Goal: Task Accomplishment & Management: Manage account settings

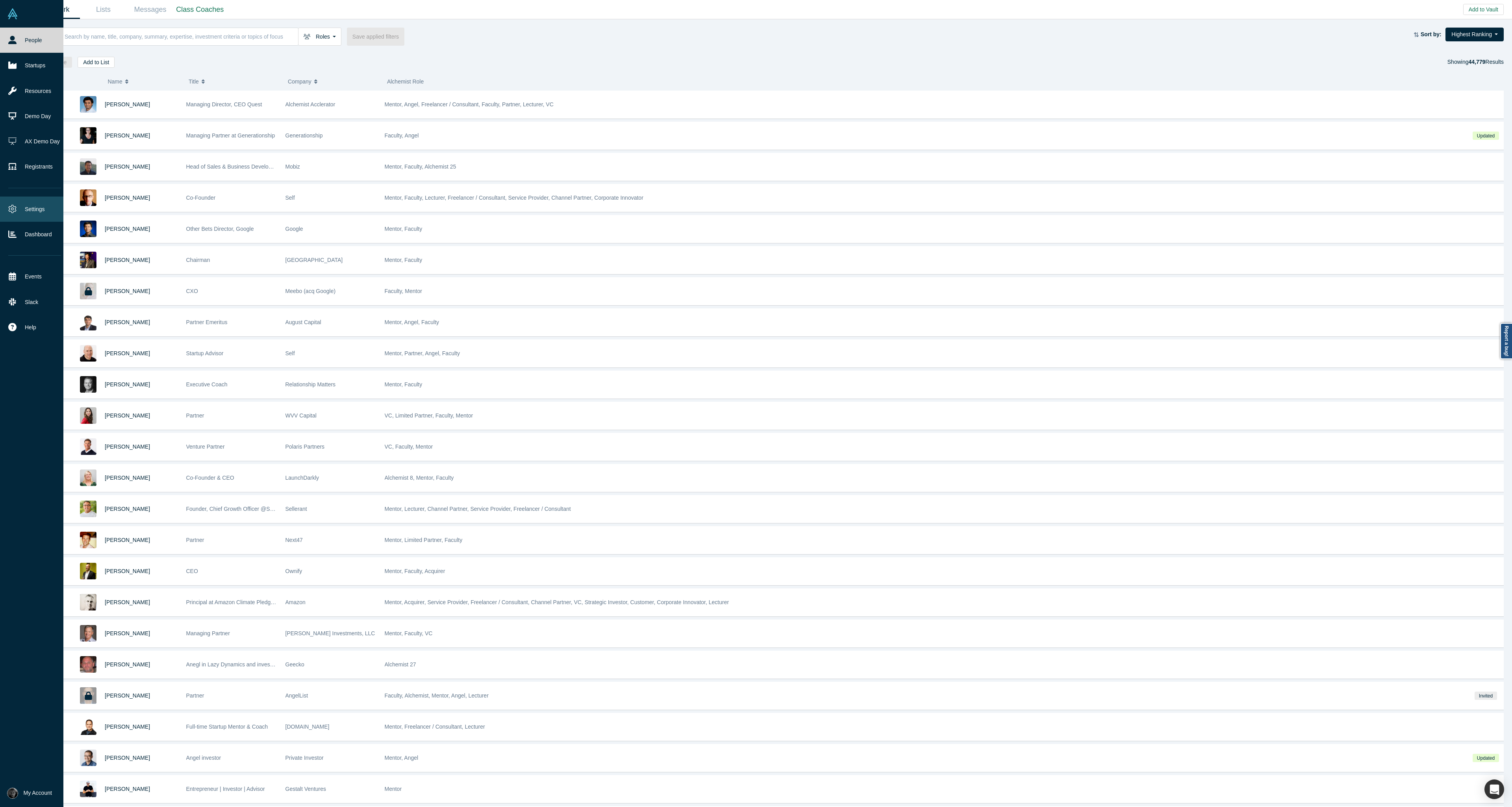
click at [12, 212] on icon at bounding box center [12, 209] width 8 height 8
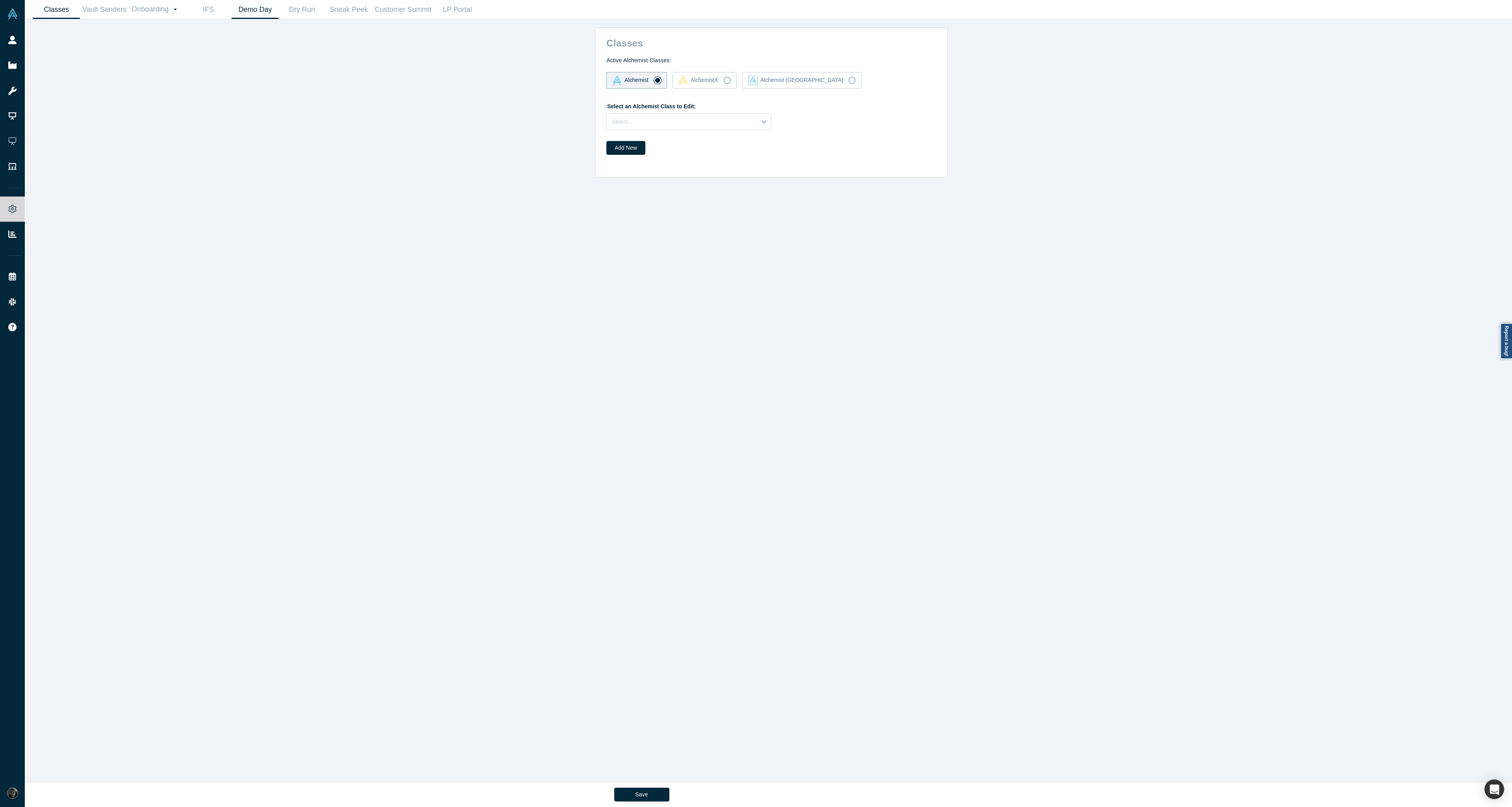
click at [239, 11] on link "Demo Day" at bounding box center [255, 10] width 47 height 19
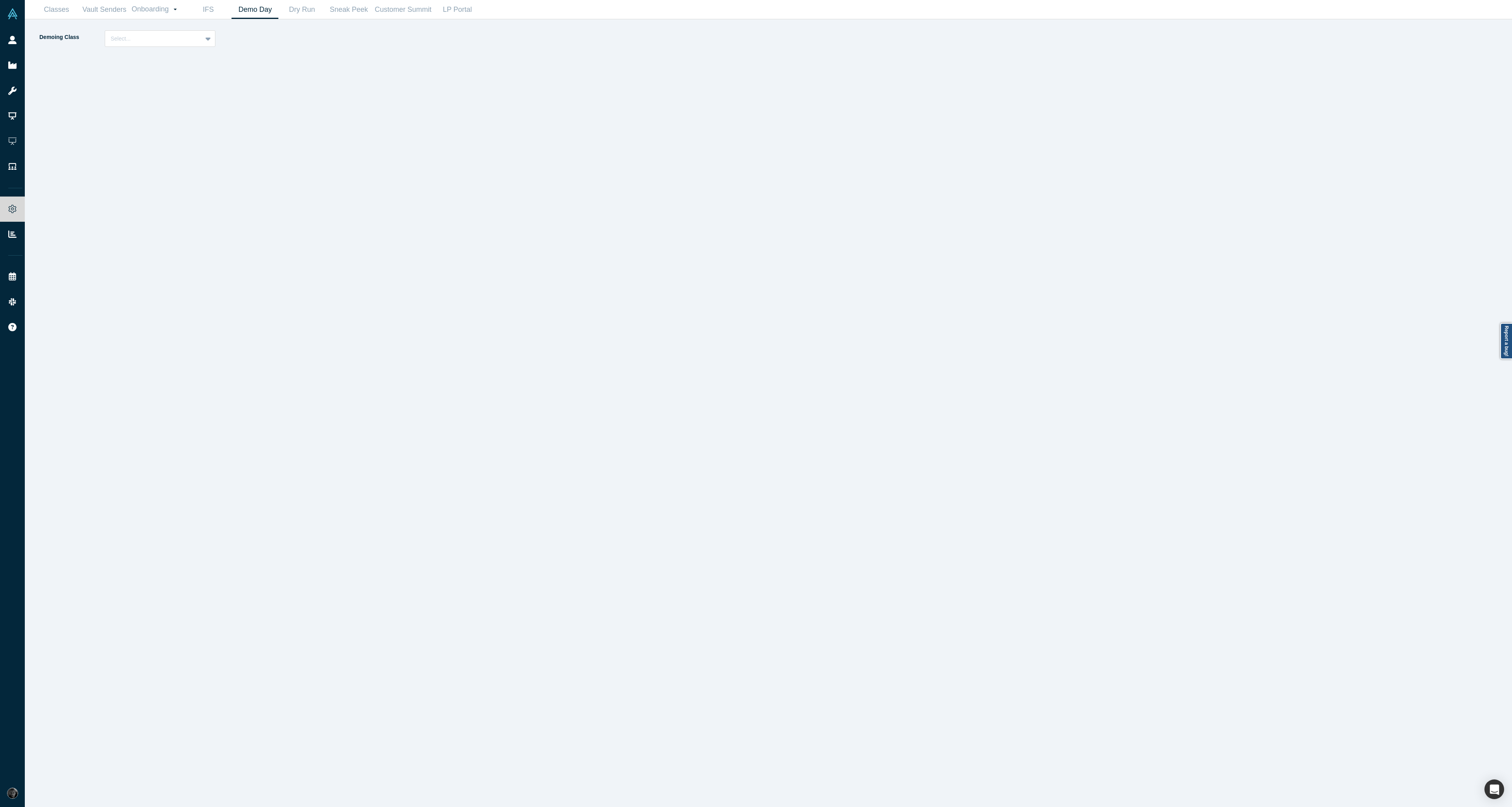
click at [199, 47] on div "Demoing Class Select..." at bounding box center [132, 42] width 187 height 22
click at [199, 36] on div "Select..." at bounding box center [153, 39] width 97 height 13
click at [179, 76] on div "Alchemist 40 (Active)" at bounding box center [160, 73] width 111 height 15
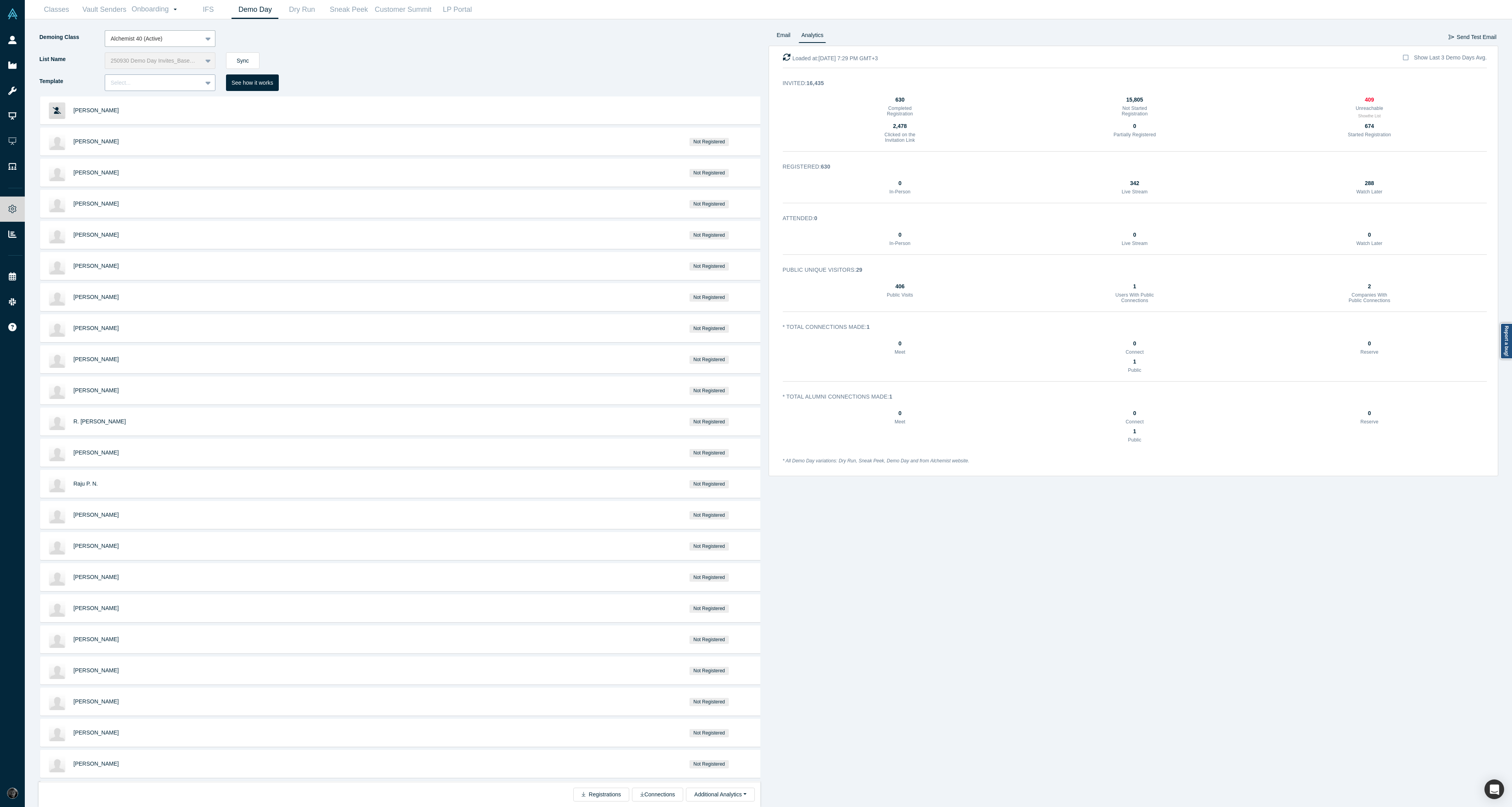
click at [162, 83] on div at bounding box center [154, 83] width 86 height 10
click at [173, 146] on div "Auto: Reminder to register" at bounding box center [160, 146] width 111 height 15
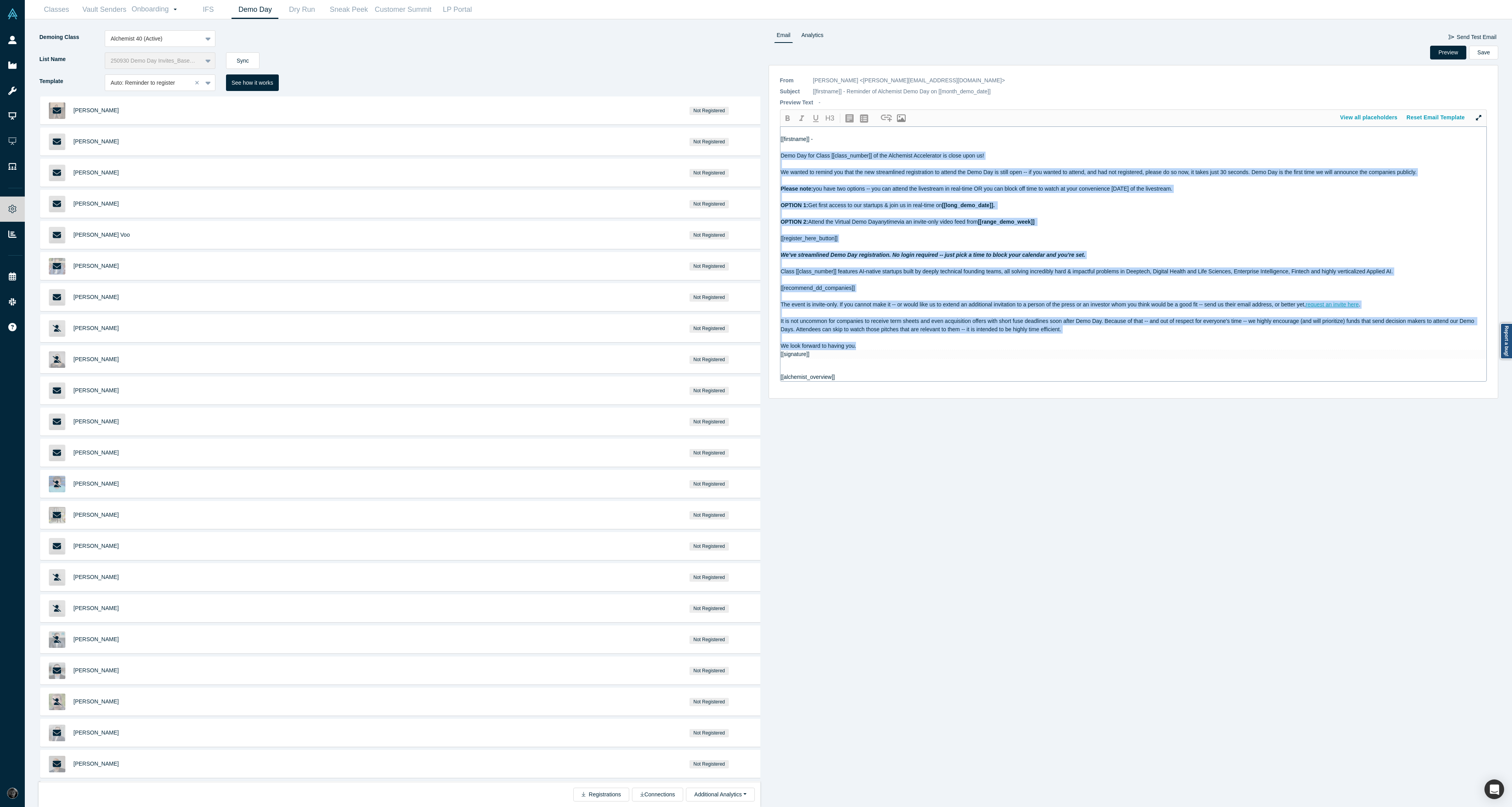
drag, startPoint x: 781, startPoint y: 156, endPoint x: 1110, endPoint y: 349, distance: 381.4
click at [1110, 349] on div "[[firstname]] - Demo Day for Class [[class_number]] of the Alchemist Accelerato…" at bounding box center [1133, 254] width 706 height 254
copy div "Demo Day for Class [[class_number]] of the Alchemist Accelerator is close upon …"
click at [940, 272] on span "Class [[class_number]] features AI-native startups built by deeply technical fo…" at bounding box center [1086, 271] width 612 height 6
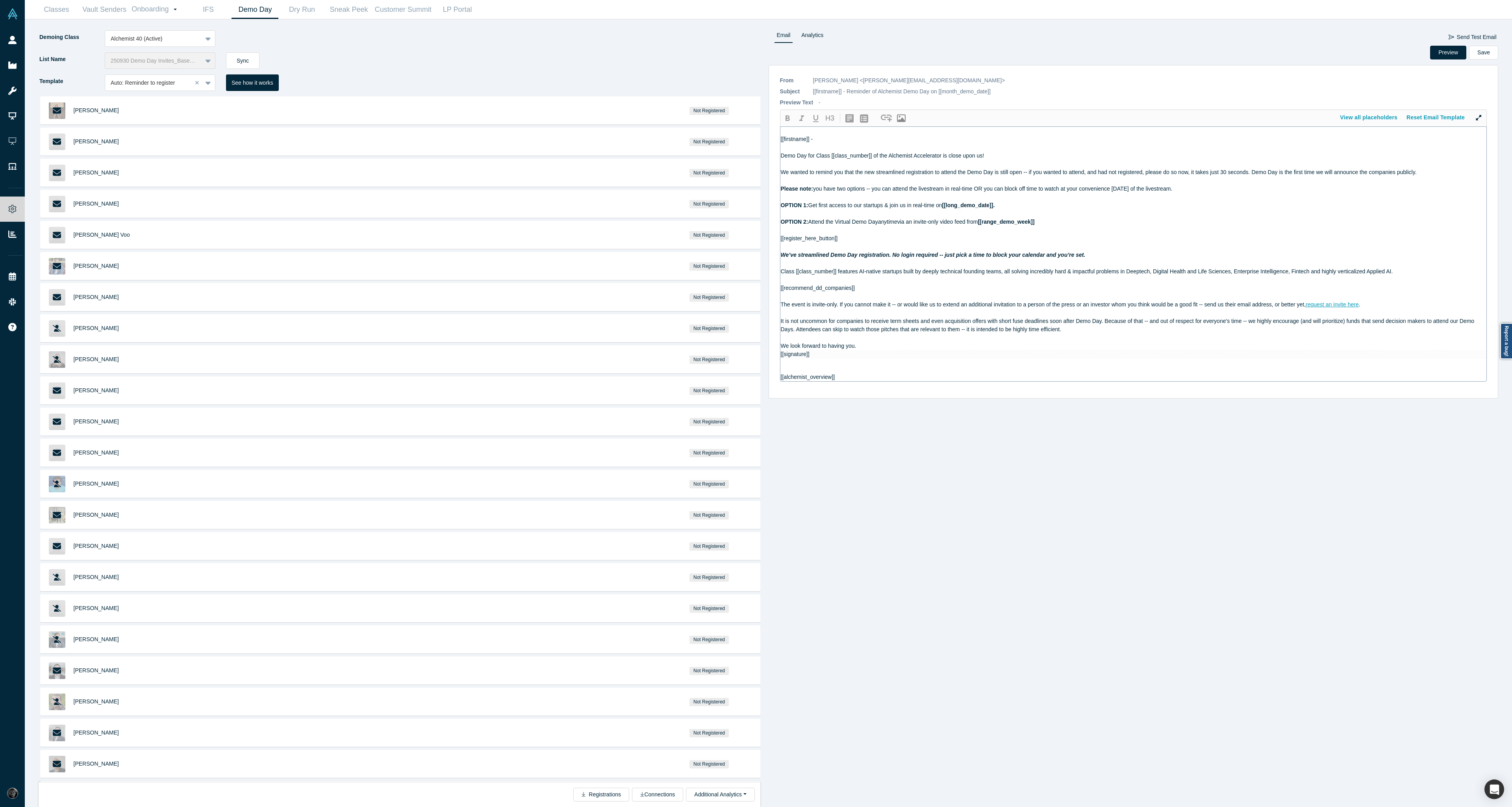
click at [791, 256] on span "We’ve streamlined Demo Day registration. No login required -- just pick a time …" at bounding box center [933, 255] width 305 height 6
click at [1479, 54] on button "Save" at bounding box center [1484, 52] width 29 height 13
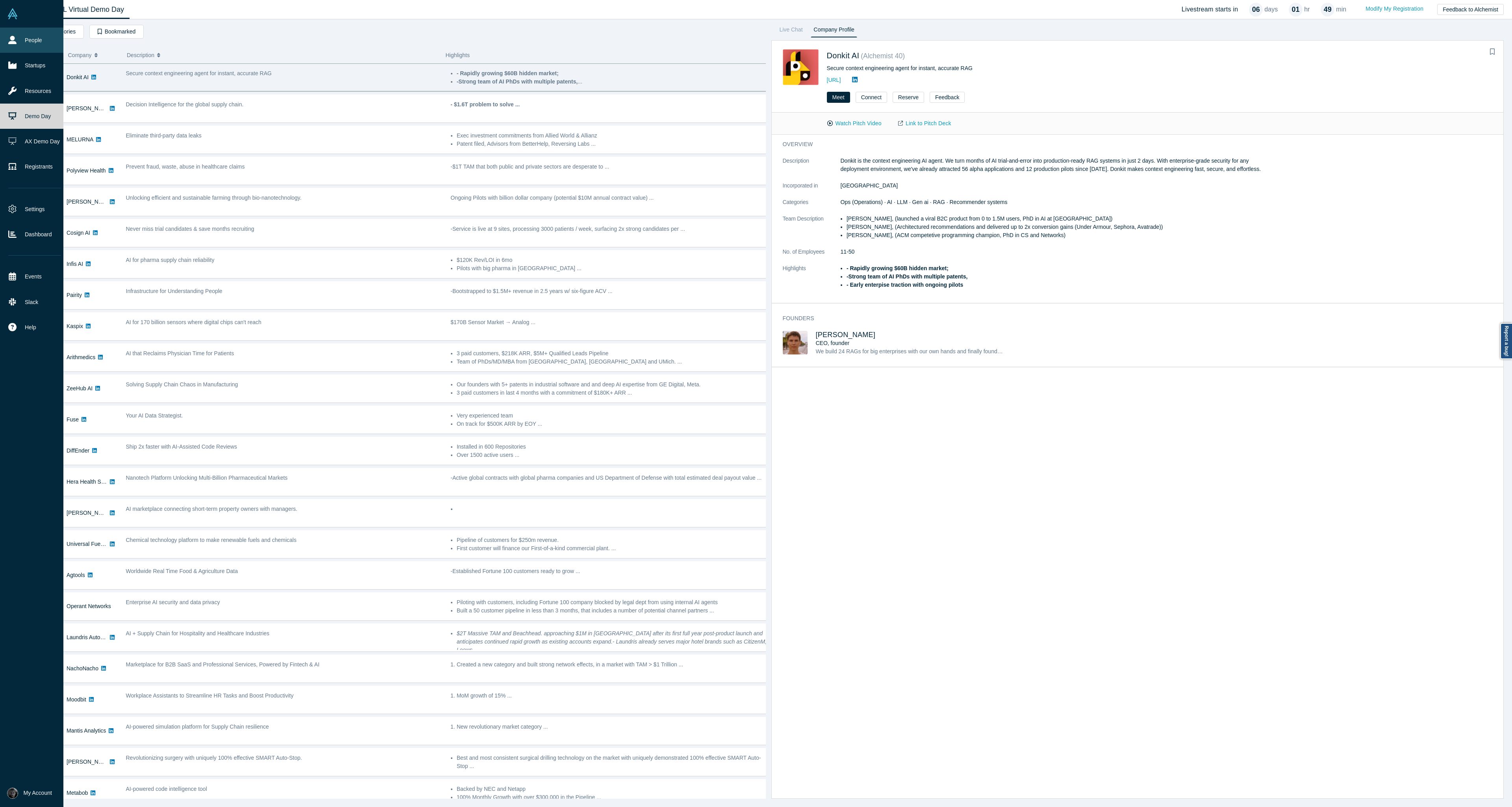
click at [5, 36] on link "People" at bounding box center [35, 40] width 69 height 25
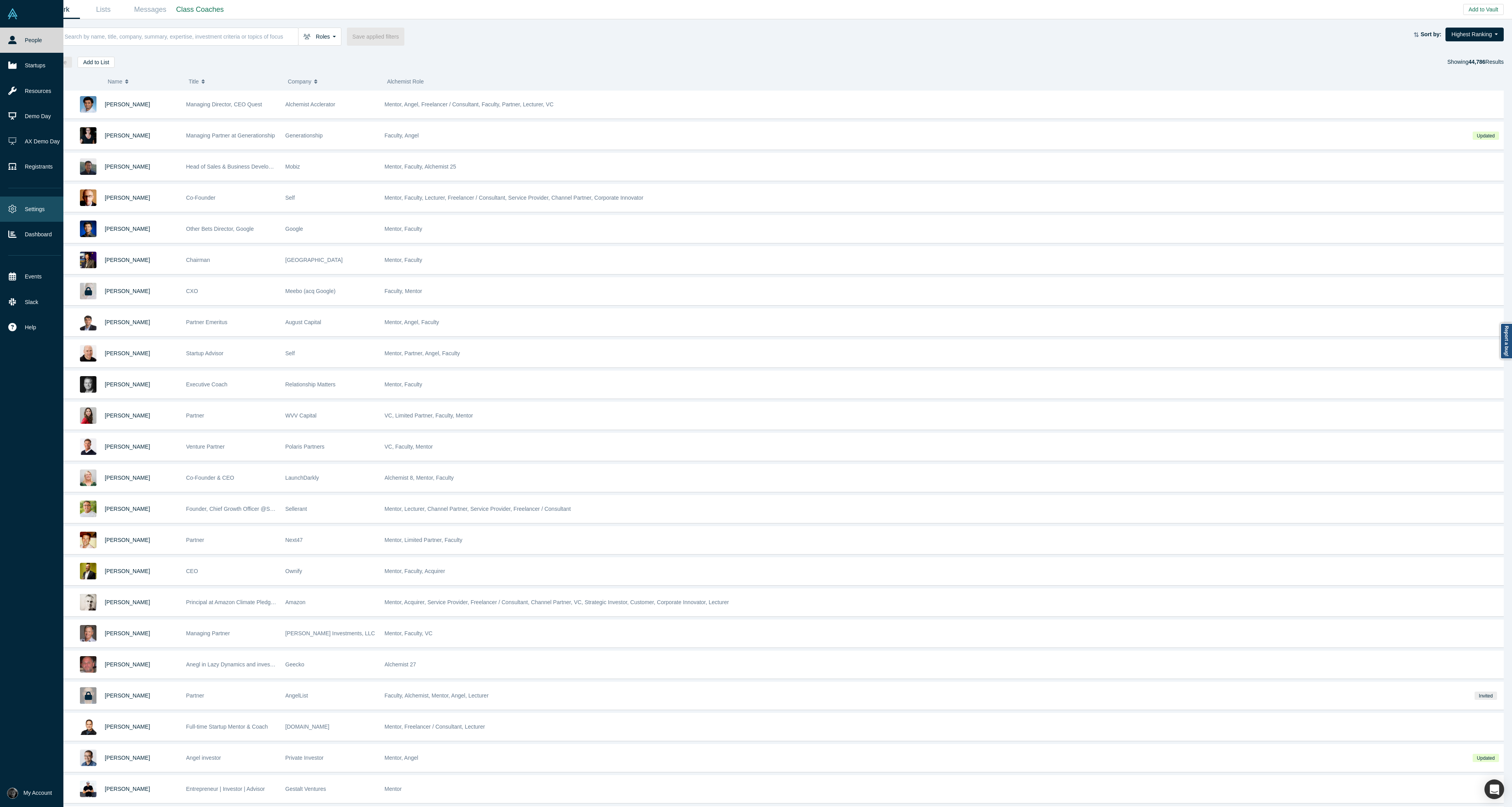
click at [16, 206] on icon at bounding box center [12, 209] width 8 height 8
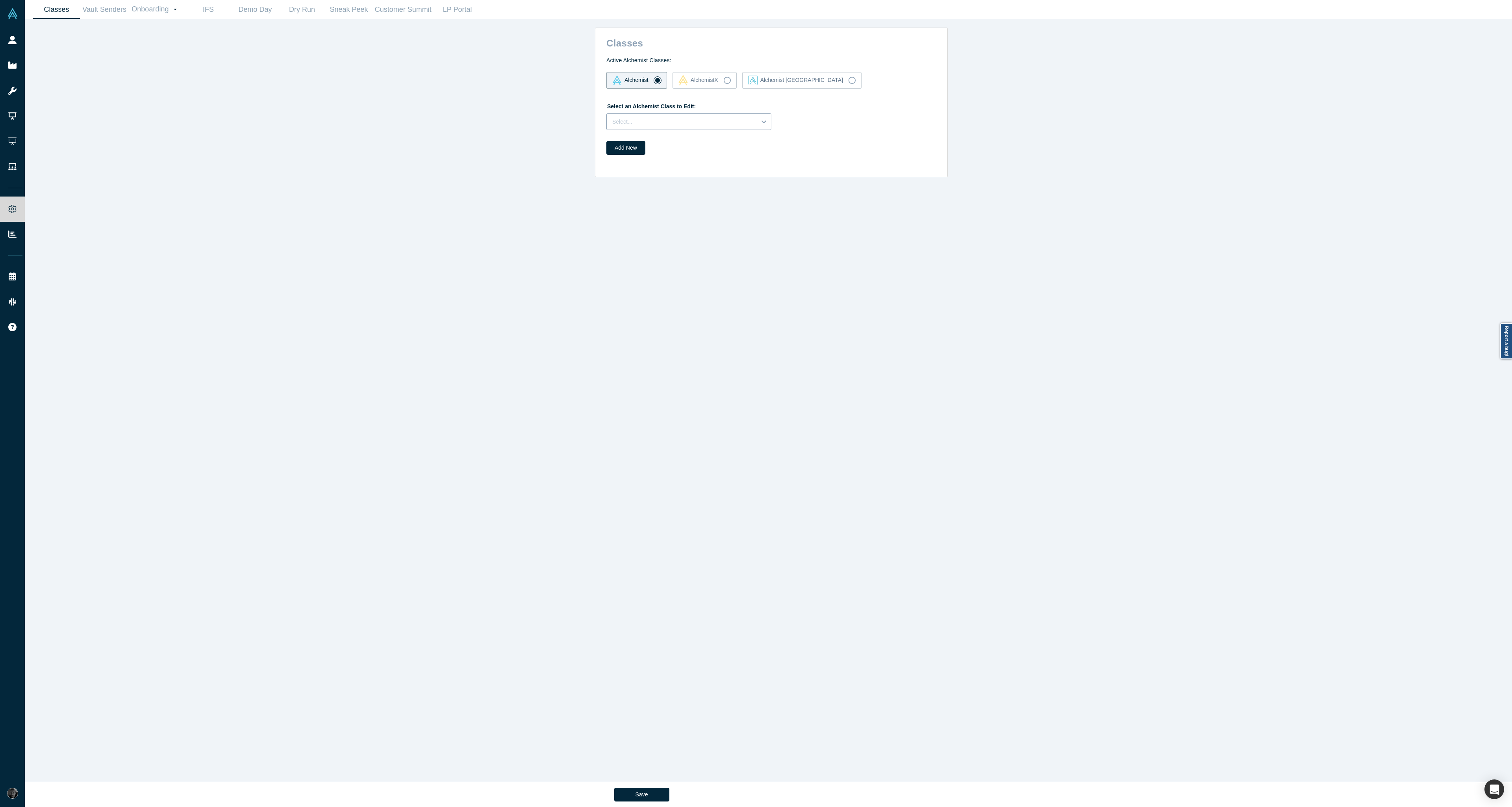
click at [655, 120] on div at bounding box center [681, 121] width 139 height 10
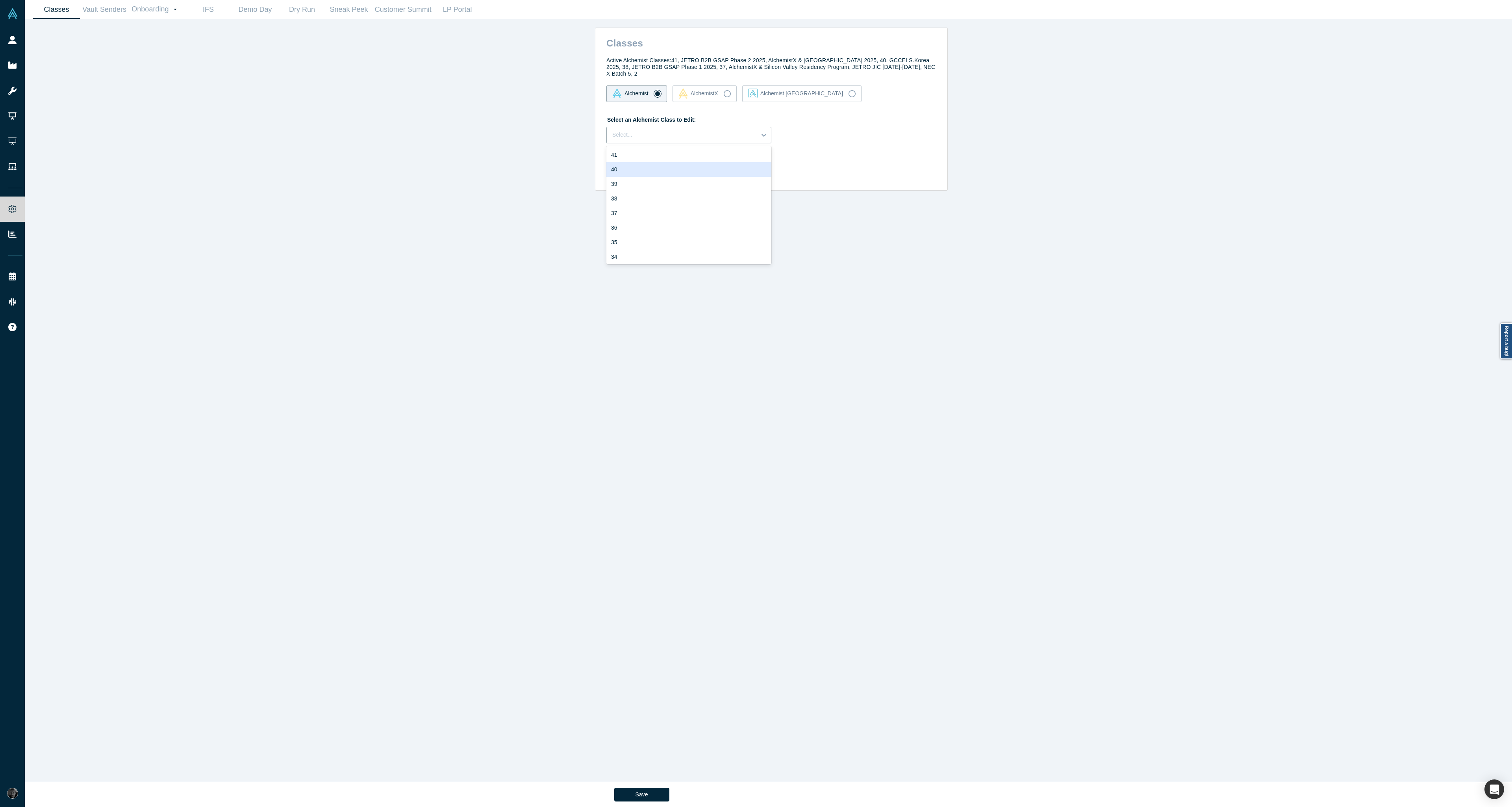
click at [683, 162] on div "40" at bounding box center [689, 169] width 165 height 15
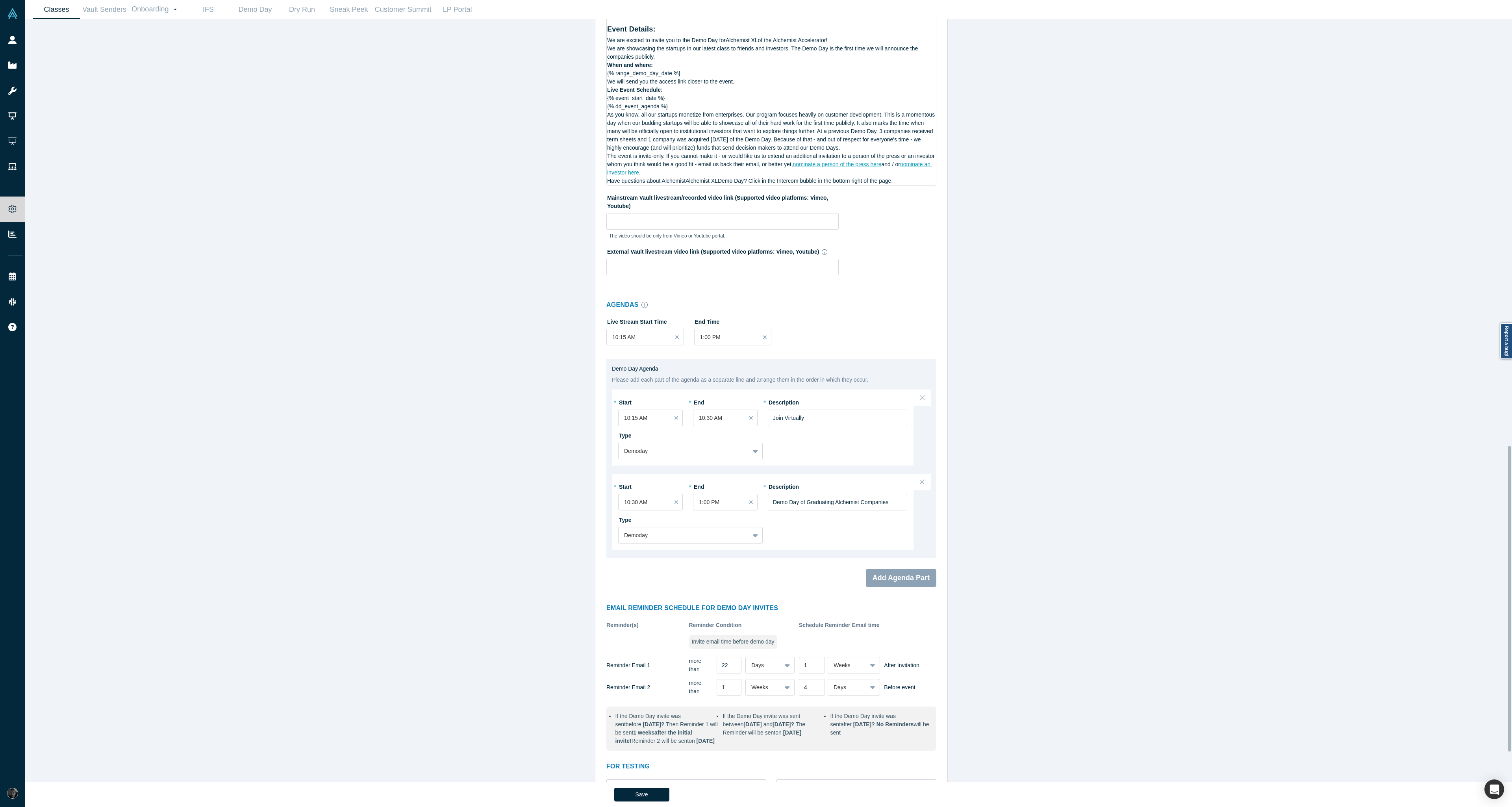
scroll to position [1137, 0]
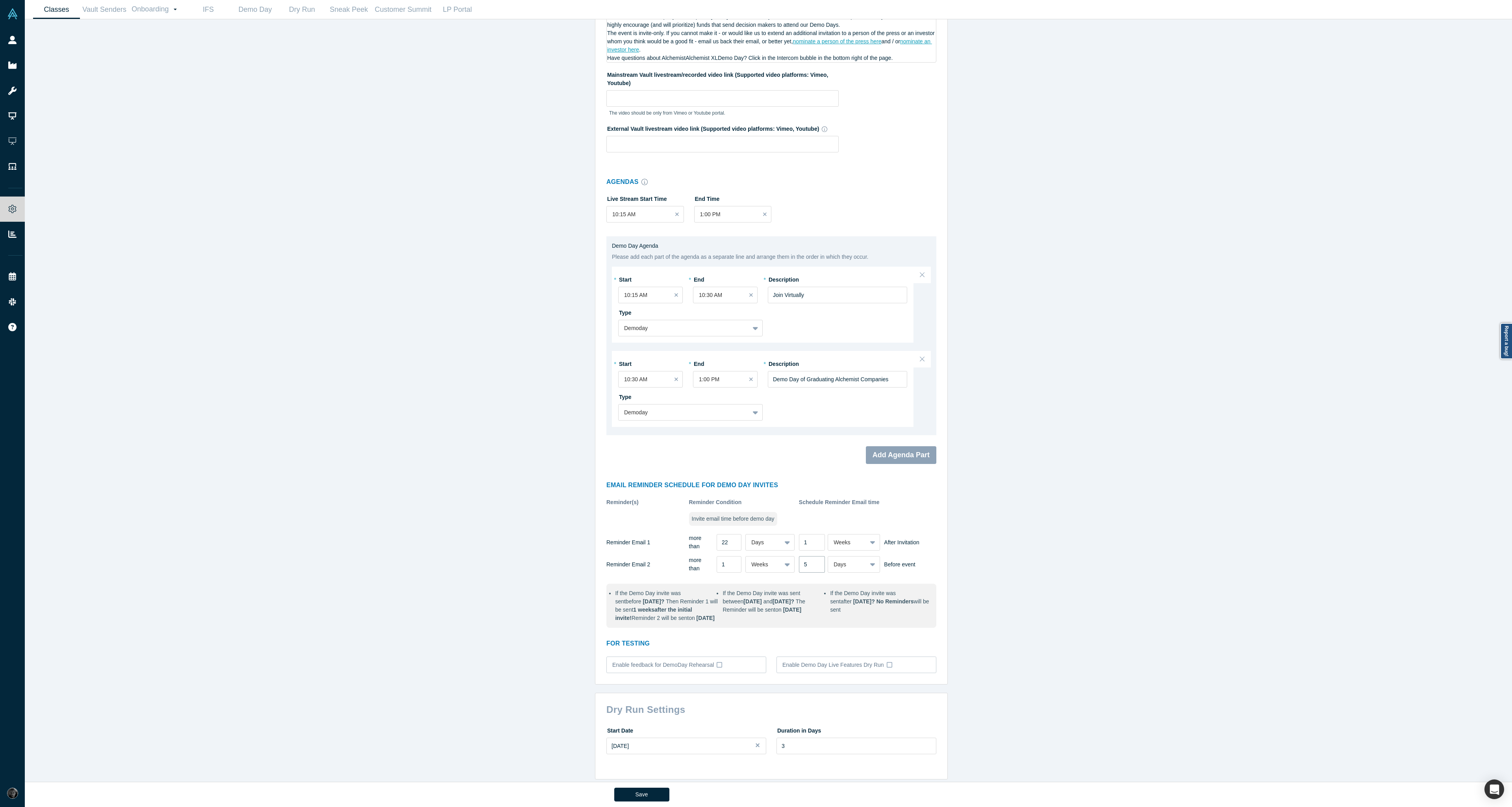
click at [814, 556] on input "5" at bounding box center [812, 564] width 26 height 16
click at [814, 556] on input "6" at bounding box center [812, 564] width 26 height 16
type input "5"
click at [813, 556] on input "5" at bounding box center [812, 564] width 26 height 16
click at [655, 798] on button "Save" at bounding box center [642, 794] width 55 height 13
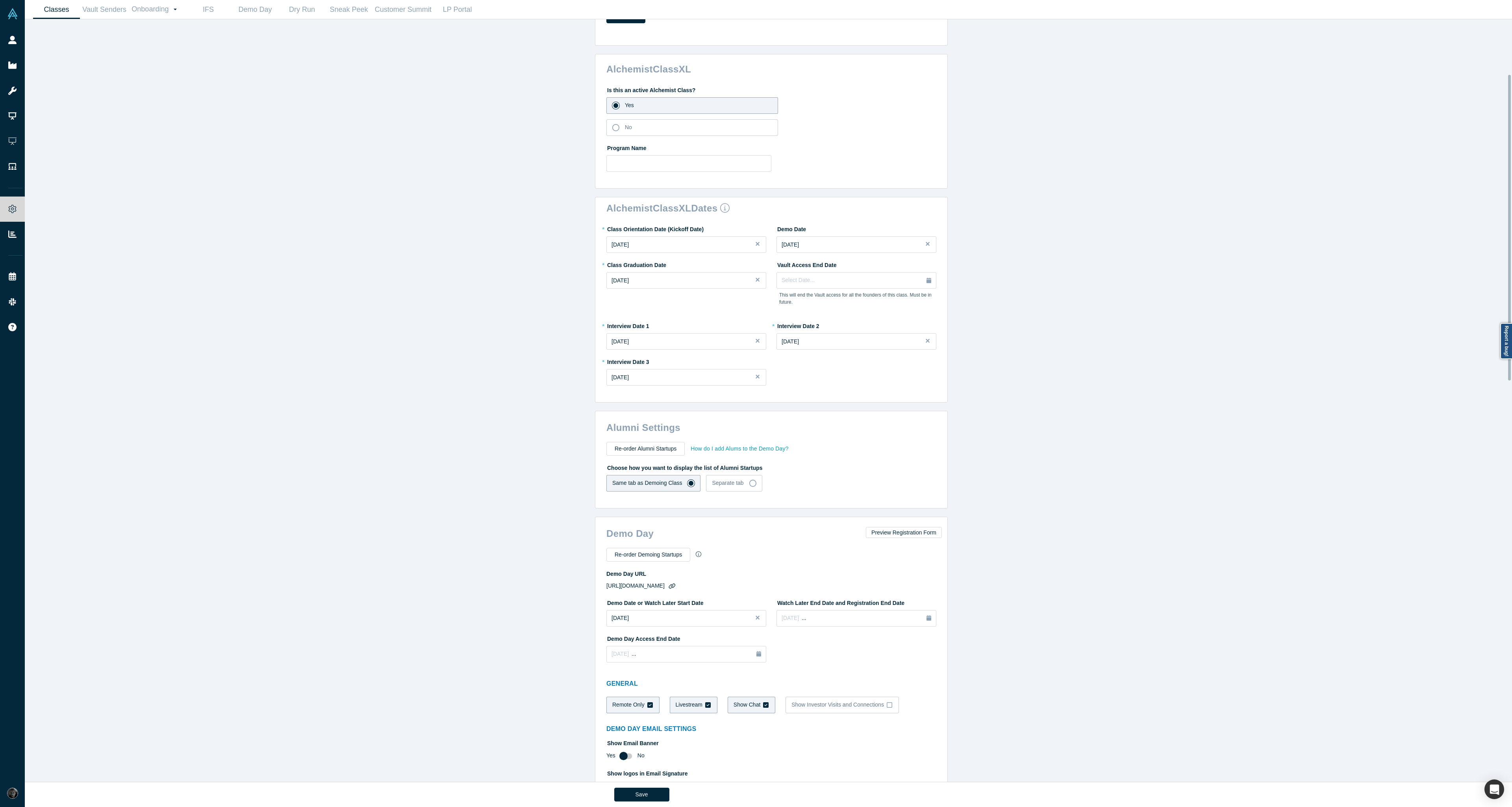
scroll to position [0, 0]
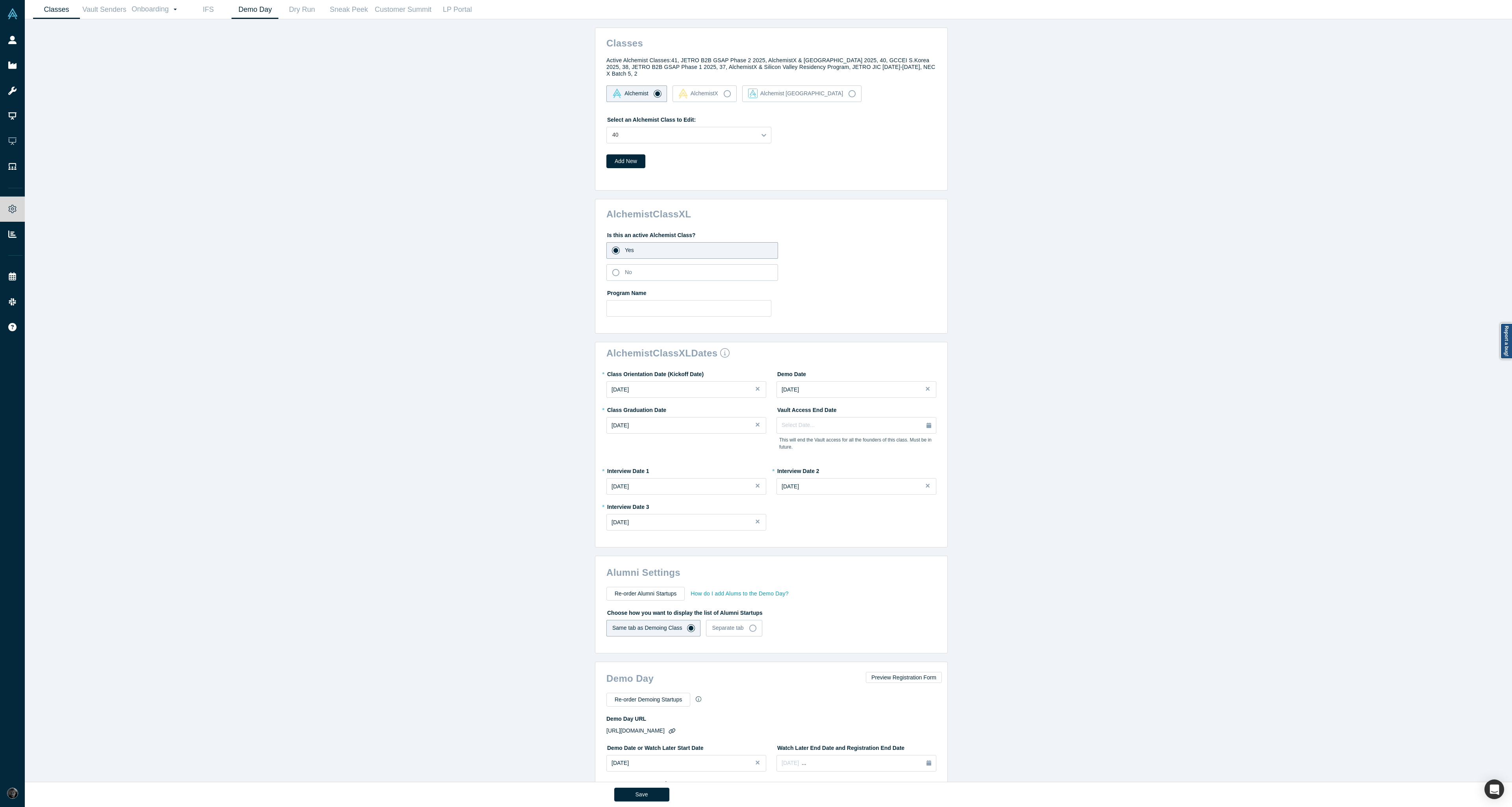
click at [249, 10] on link "Demo Day" at bounding box center [255, 10] width 47 height 19
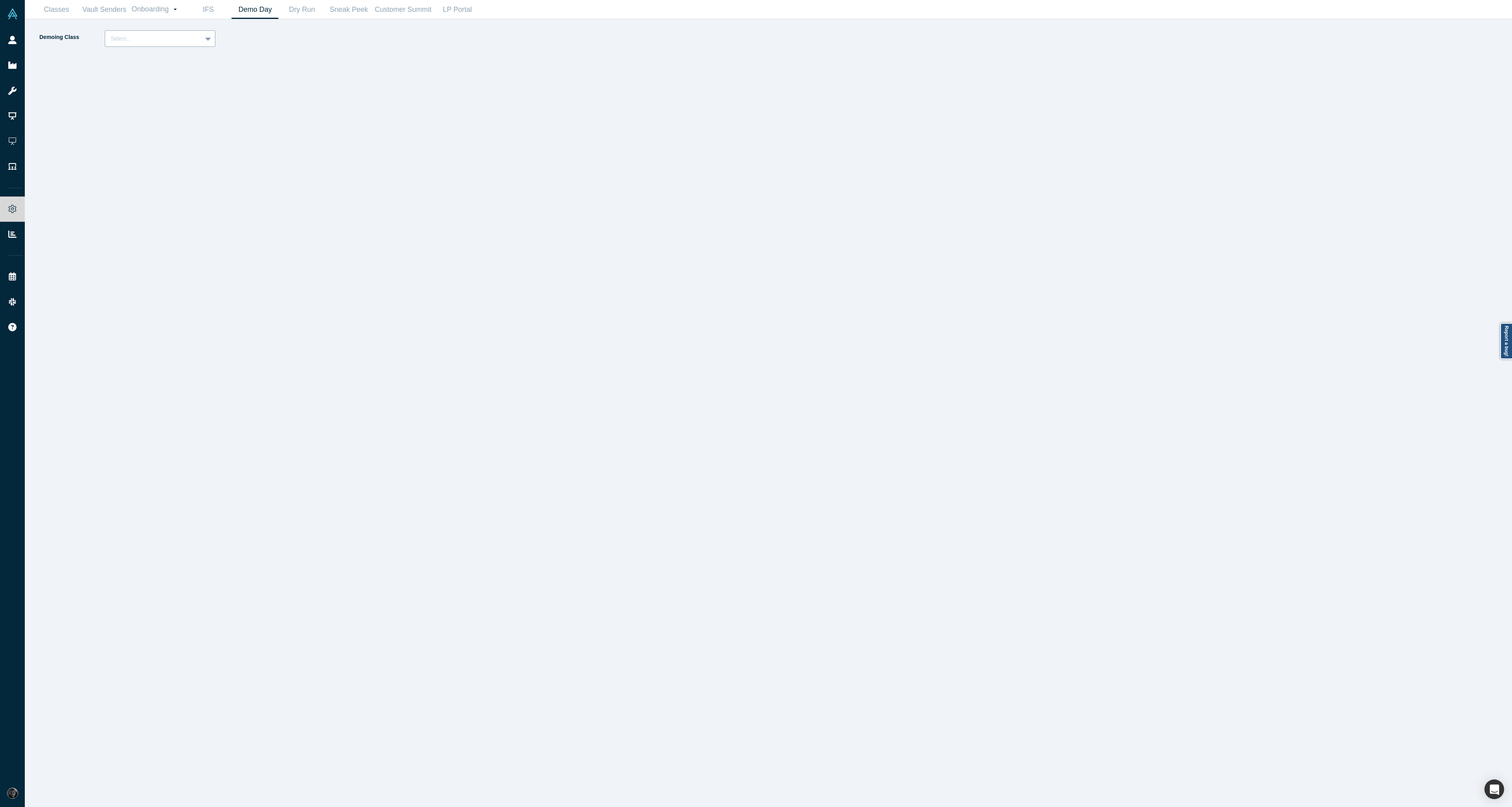
click at [184, 40] on div at bounding box center [154, 39] width 86 height 10
click at [183, 67] on div "Alchemist 40 (Active)" at bounding box center [160, 73] width 111 height 15
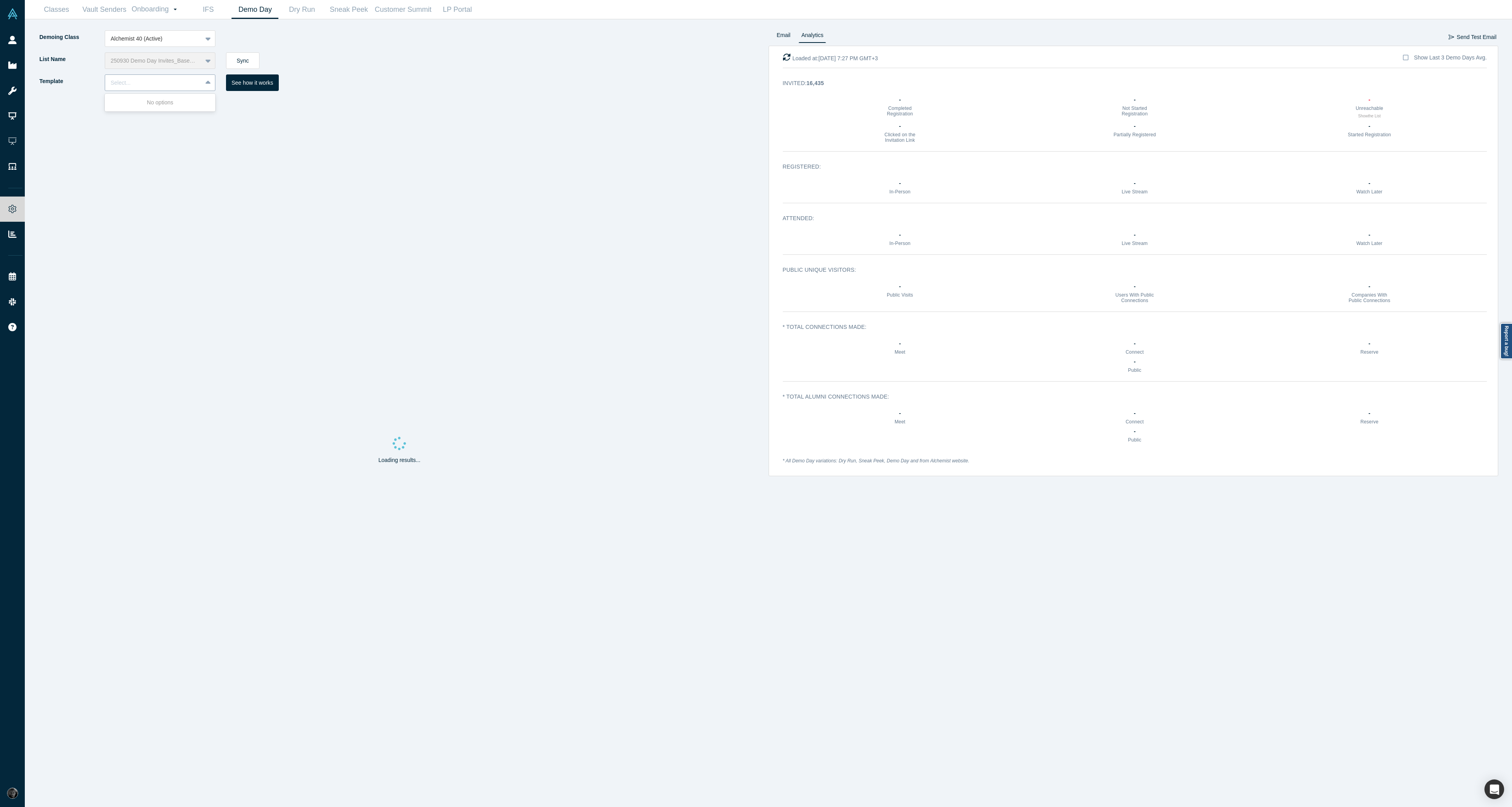
click at [181, 79] on div "Select..." at bounding box center [154, 83] width 86 height 8
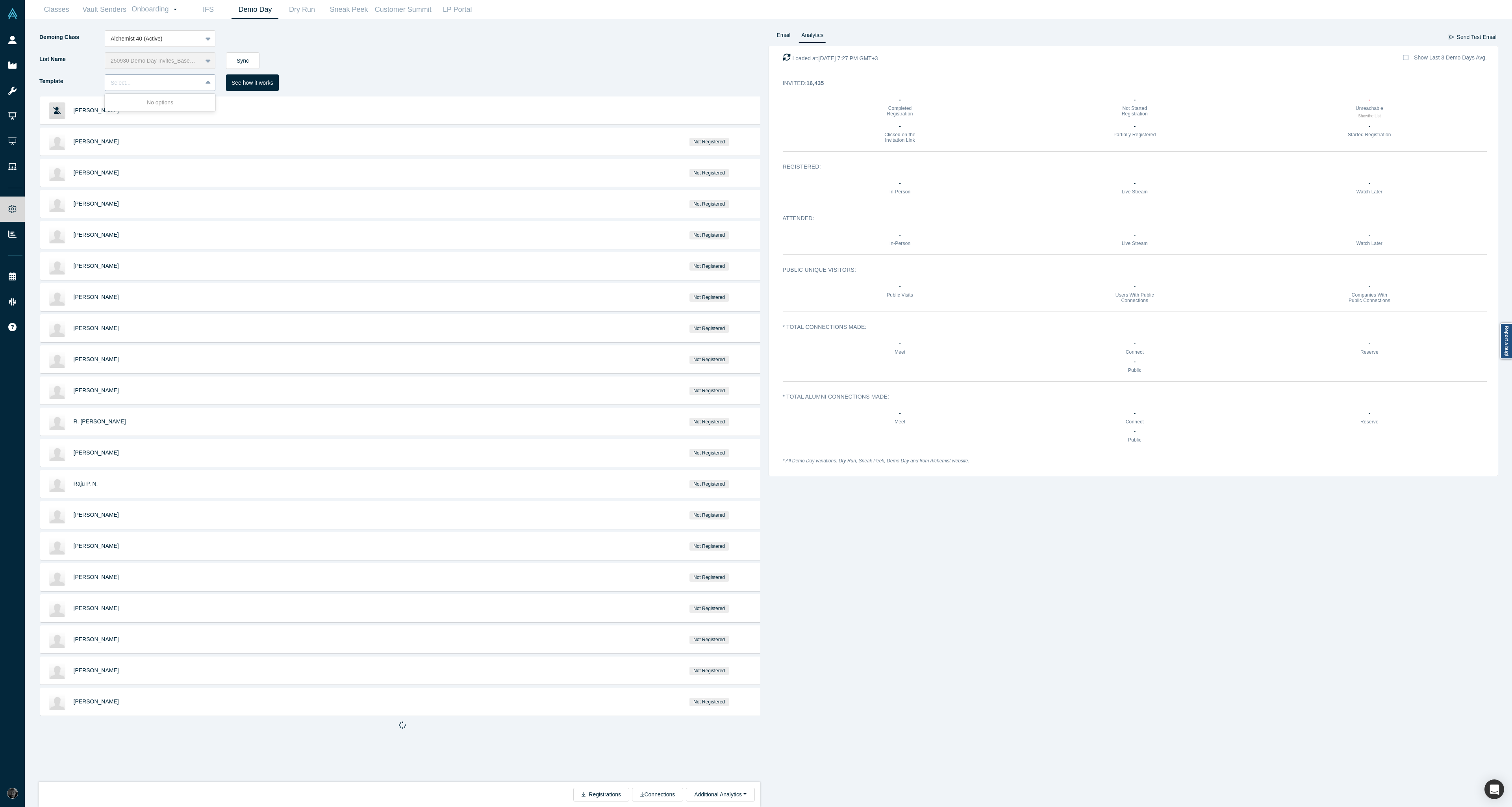
click at [181, 79] on div "Select..." at bounding box center [154, 83] width 86 height 8
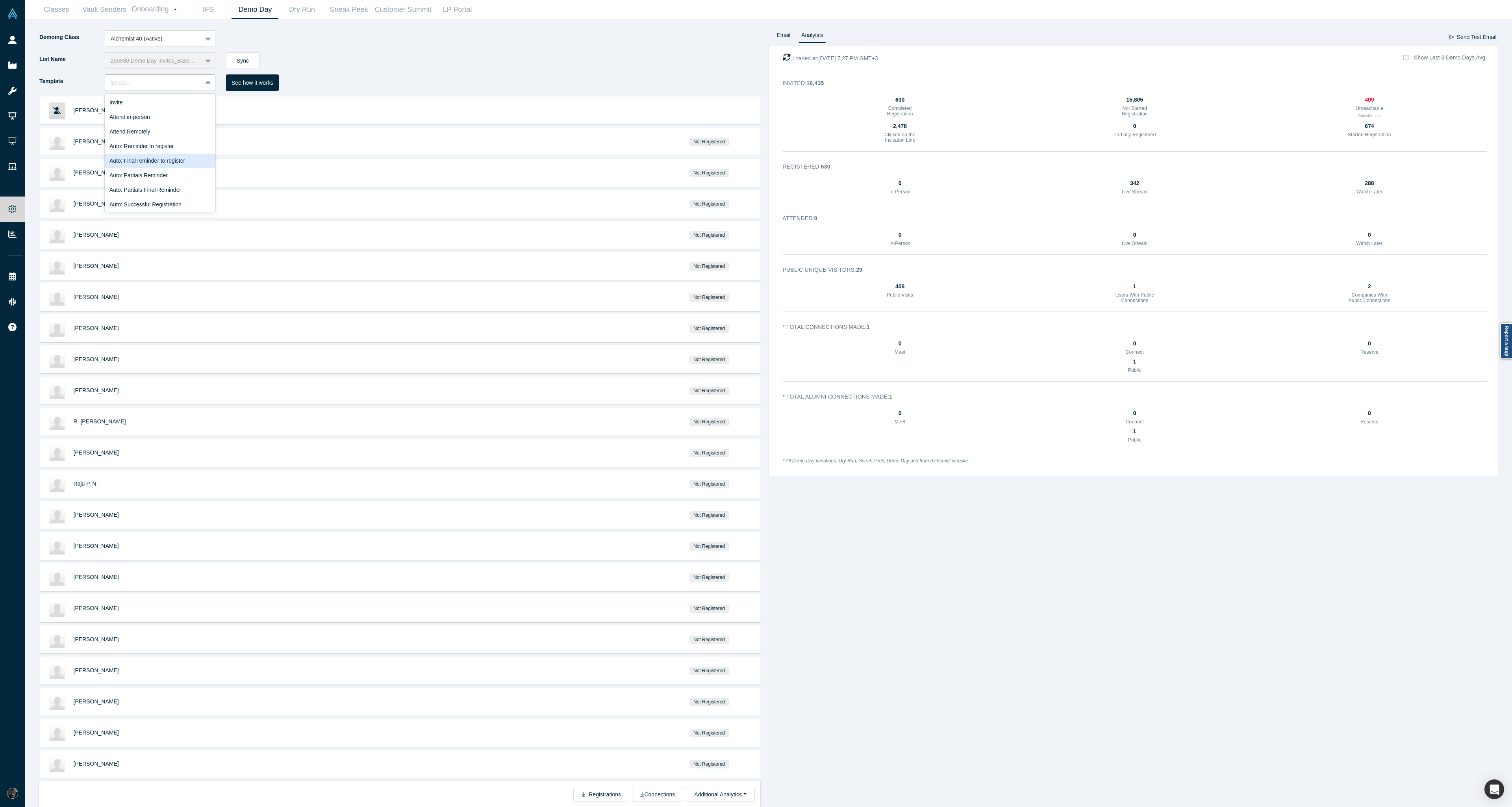
click at [179, 163] on div "Auto: Final reminder to register" at bounding box center [160, 161] width 111 height 15
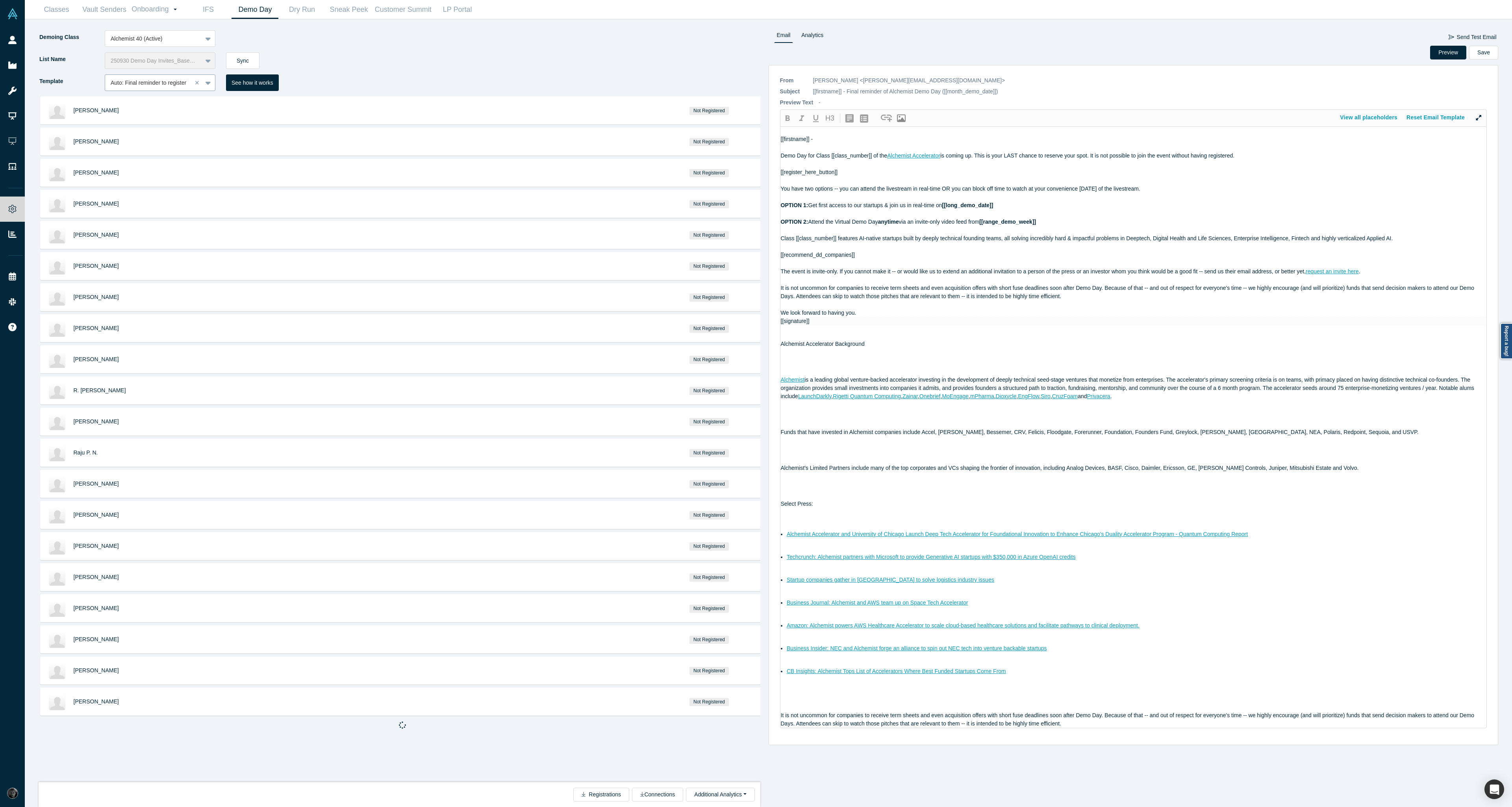
click at [178, 87] on div at bounding box center [148, 83] width 76 height 10
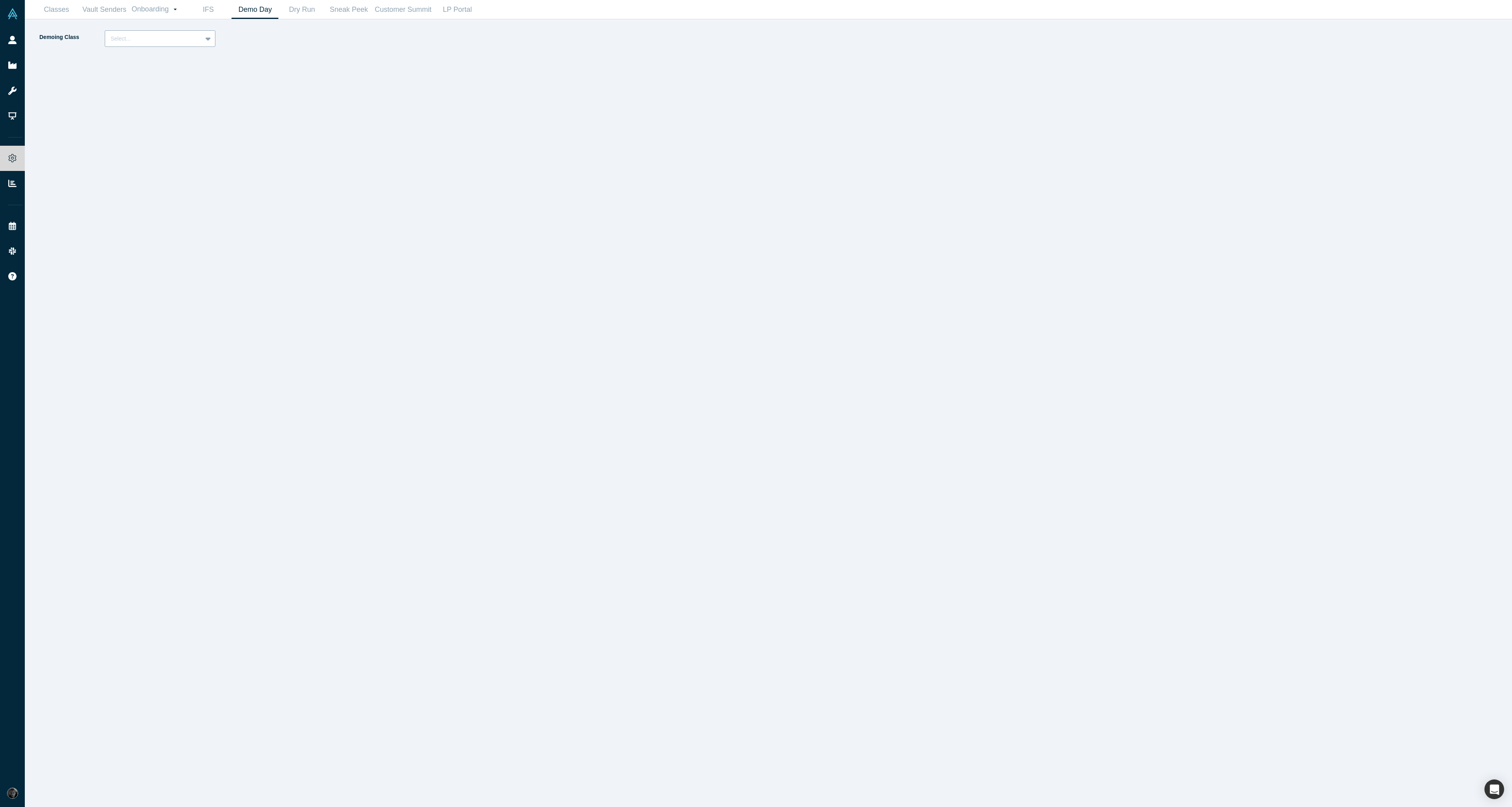
click at [207, 41] on icon at bounding box center [208, 38] width 5 height 8
click at [191, 75] on div "Alchemist 40 (Active)" at bounding box center [160, 73] width 111 height 15
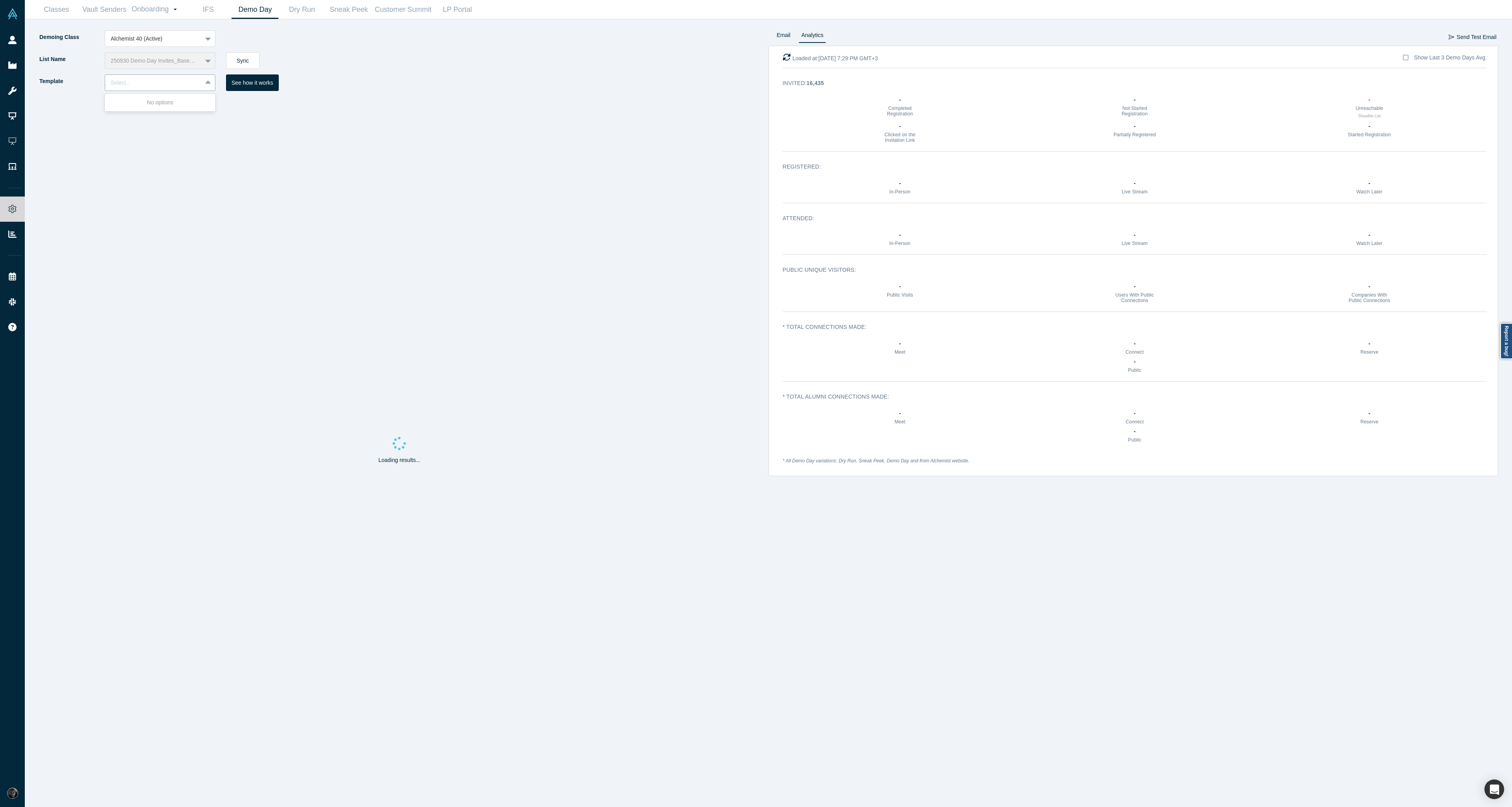
click at [168, 81] on div "Select..." at bounding box center [154, 83] width 86 height 8
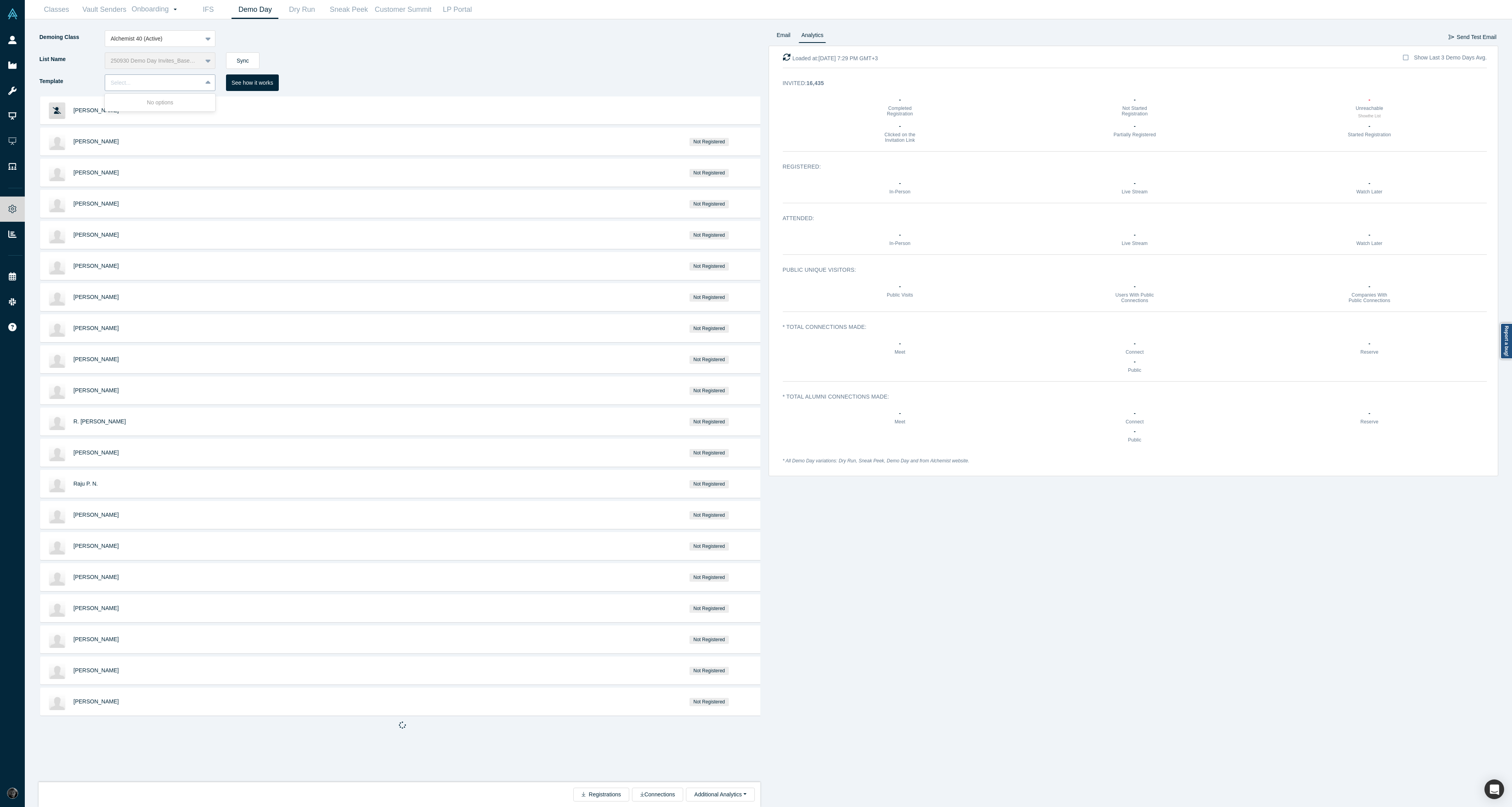
click at [168, 82] on div "Select..." at bounding box center [154, 83] width 86 height 8
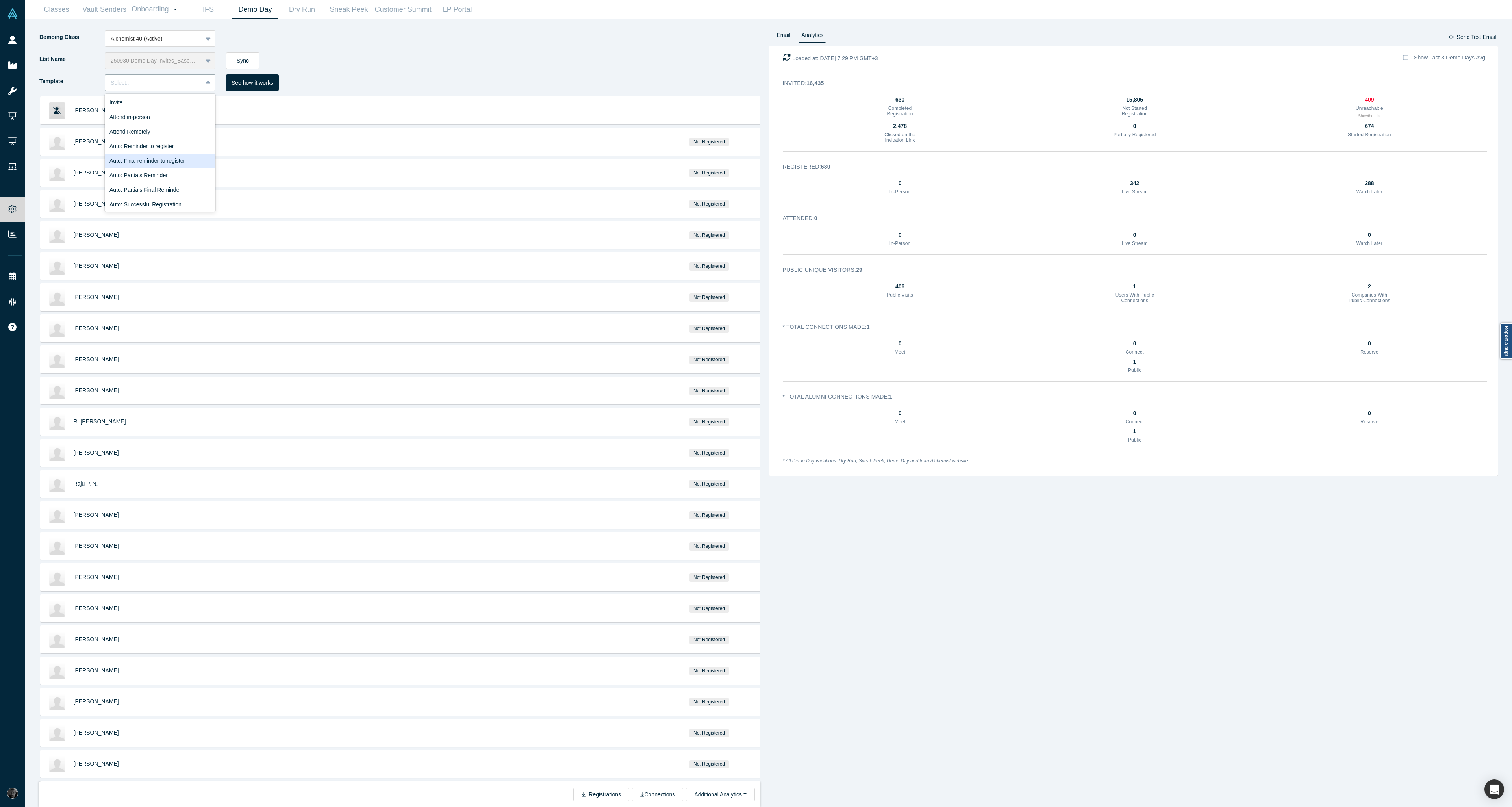
click at [160, 163] on div "Auto: Final reminder to register" at bounding box center [160, 161] width 111 height 15
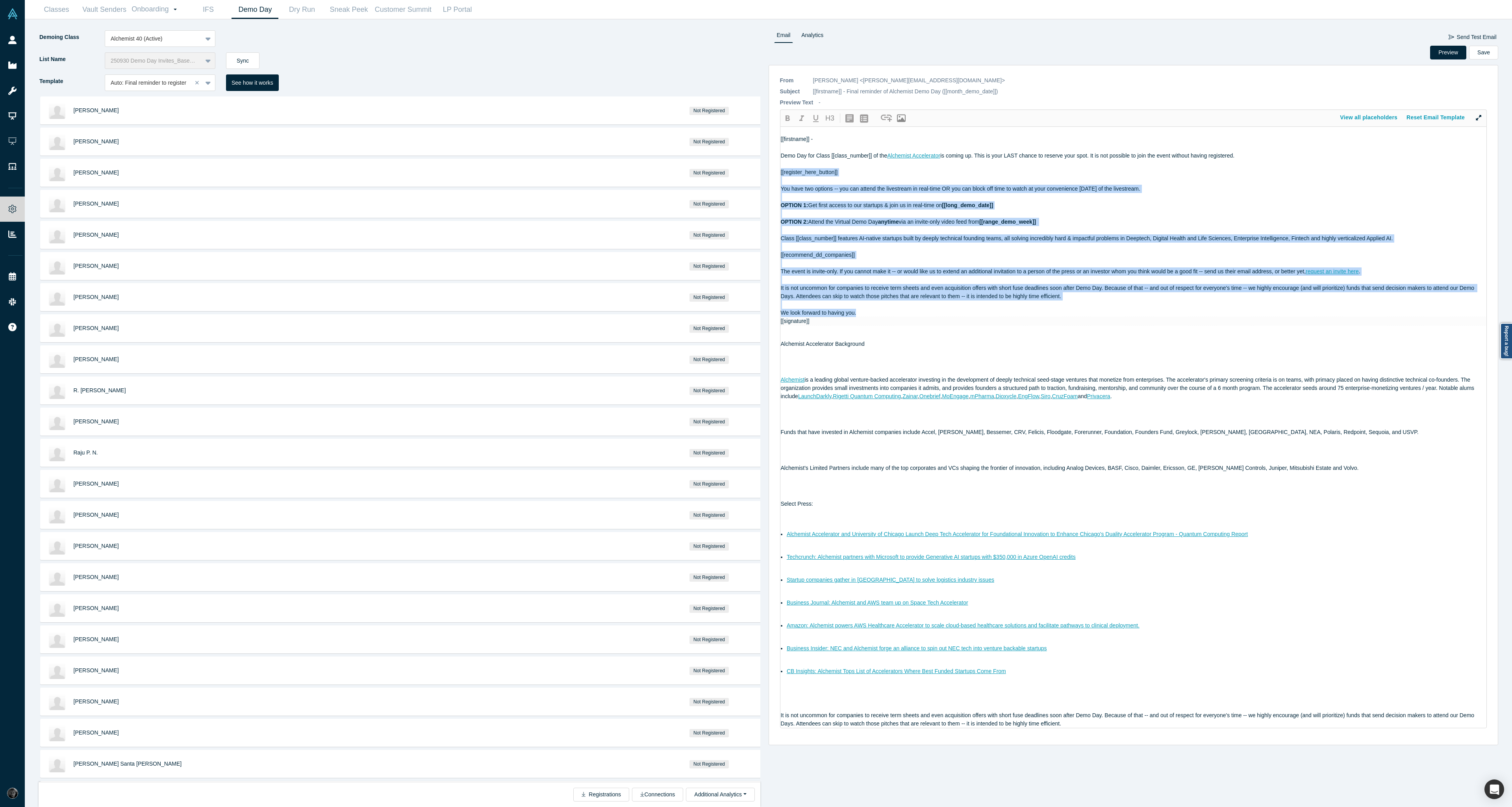
drag, startPoint x: 858, startPoint y: 313, endPoint x: 763, endPoint y: 170, distance: 171.7
click at [763, 170] on div "Demoing Class Alchemist 40 (Active) List Name 250930 Demo Day Invites_Base List…" at bounding box center [768, 413] width 1476 height 788
click at [1440, 56] on button "Preview" at bounding box center [1448, 52] width 36 height 13
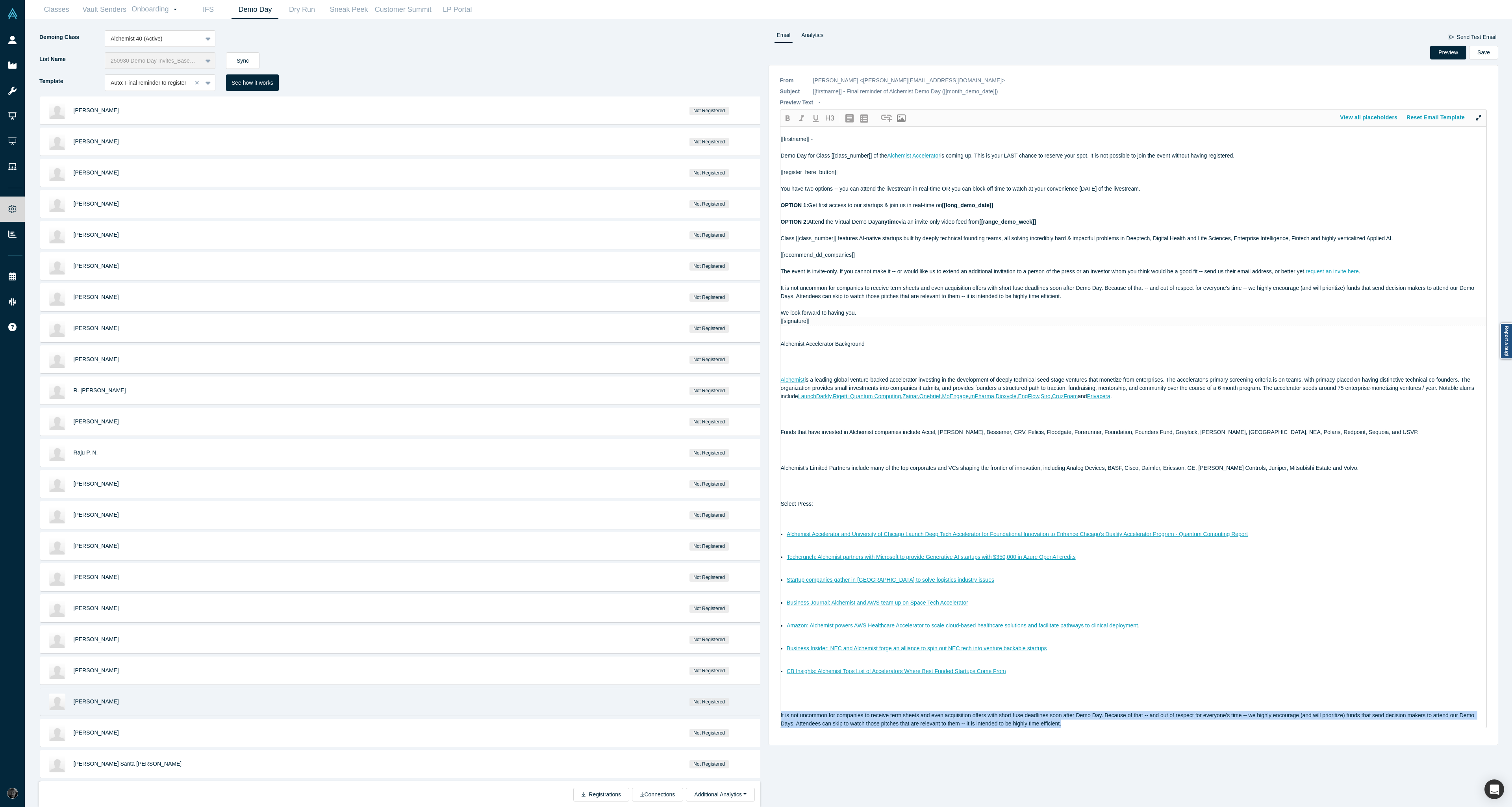
drag, startPoint x: 1078, startPoint y: 721, endPoint x: 752, endPoint y: 713, distance: 326.1
click at [752, 713] on div "Demoing Class Alchemist 40 (Active) List Name 250930 Demo Day Invites_Base List…" at bounding box center [768, 413] width 1476 height 788
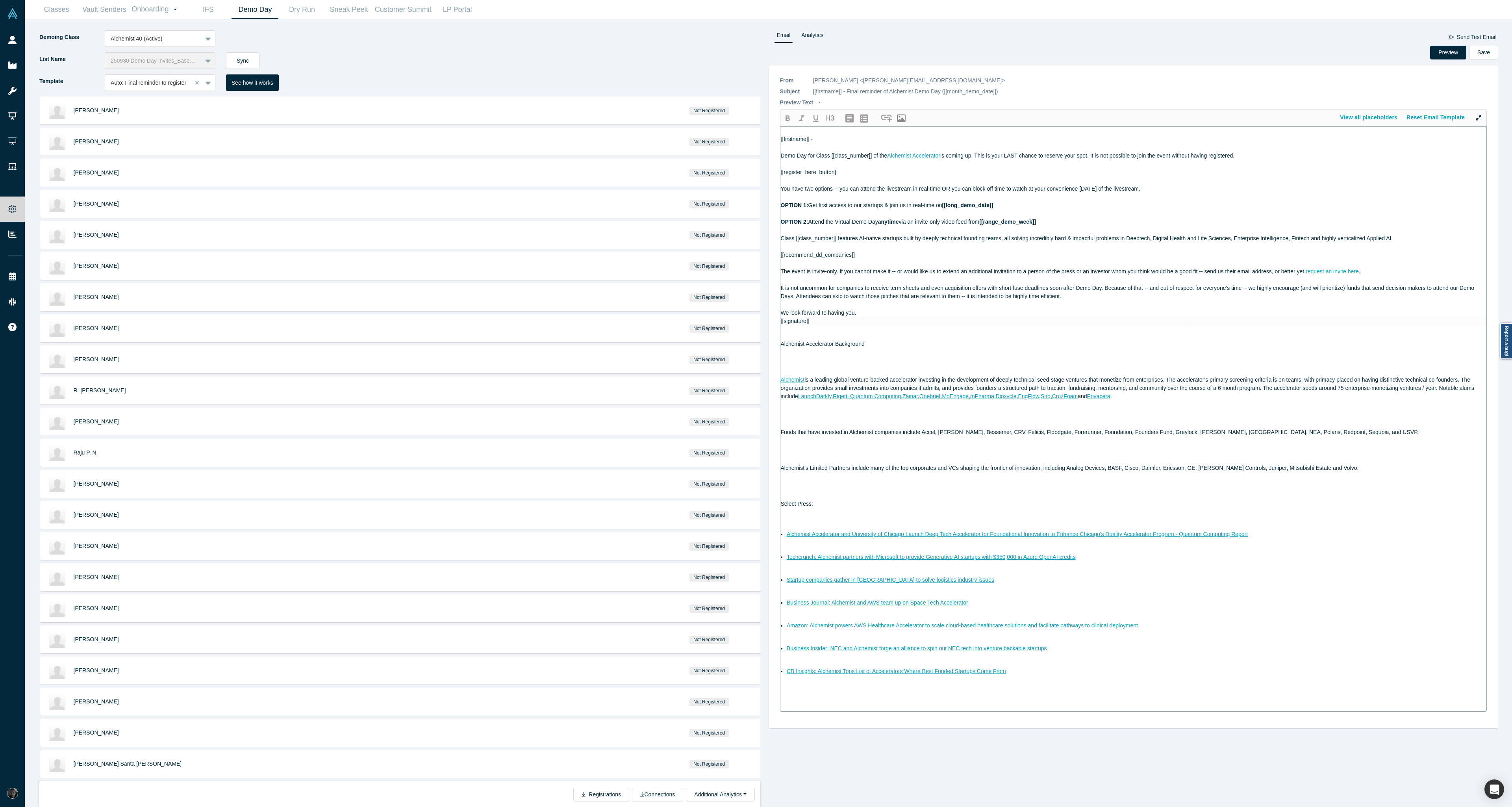
click at [836, 302] on div at bounding box center [1133, 305] width 706 height 8
click at [1484, 54] on button "Save" at bounding box center [1484, 52] width 29 height 13
